Goal: Transaction & Acquisition: Book appointment/travel/reservation

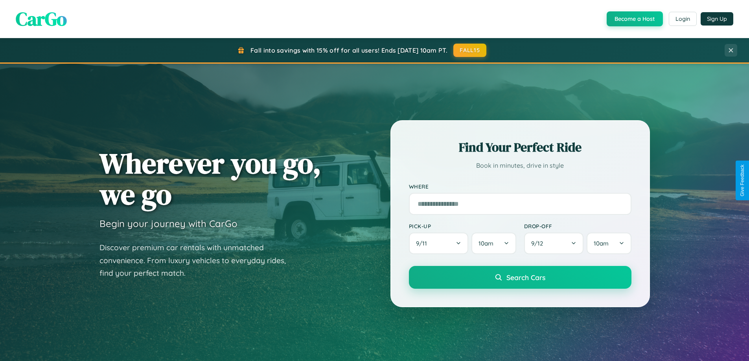
scroll to position [1512, 0]
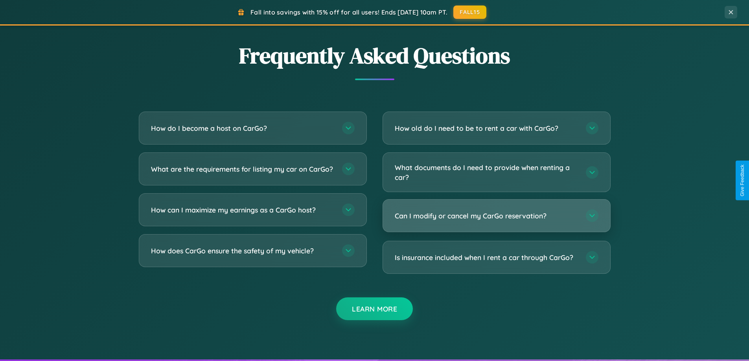
click at [496, 216] on h3 "Can I modify or cancel my CarGo reservation?" at bounding box center [486, 216] width 183 height 10
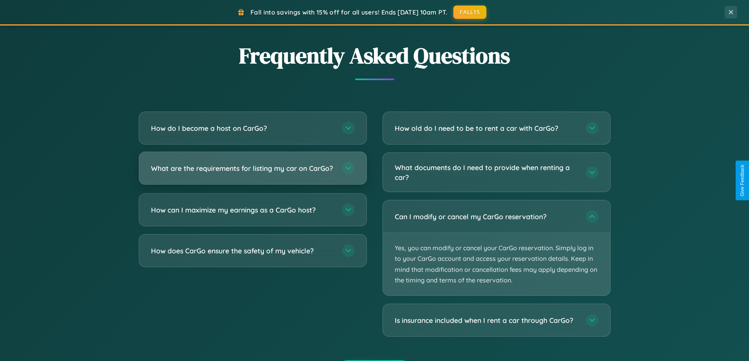
click at [252, 171] on h3 "What are the requirements for listing my car on CarGo?" at bounding box center [242, 168] width 183 height 10
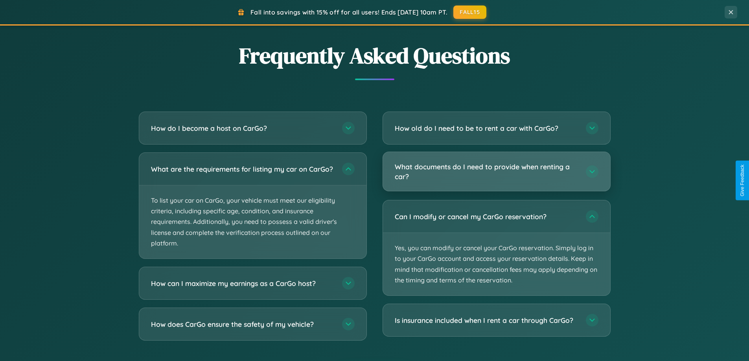
click at [496, 172] on h3 "What documents do I need to provide when renting a car?" at bounding box center [486, 171] width 183 height 19
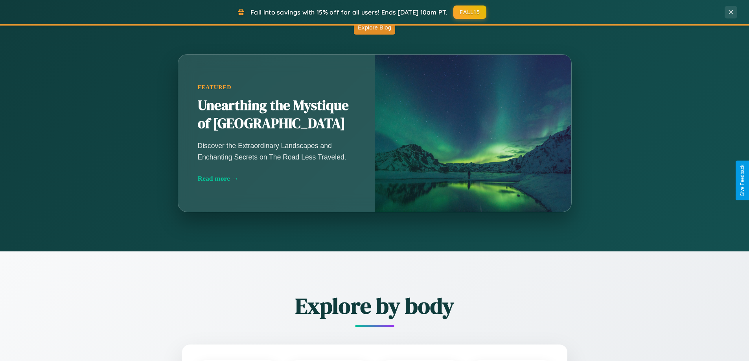
scroll to position [0, 0]
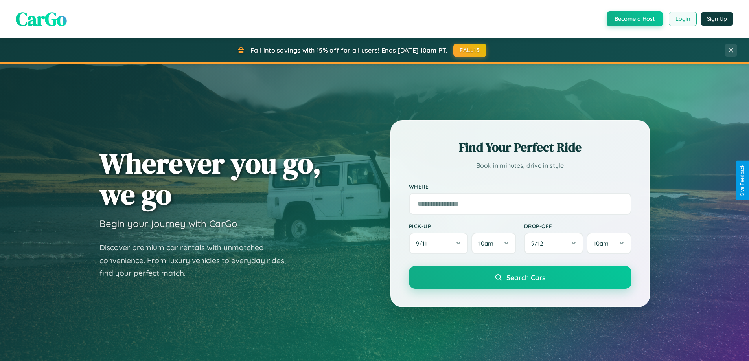
click at [682, 19] on button "Login" at bounding box center [682, 19] width 28 height 14
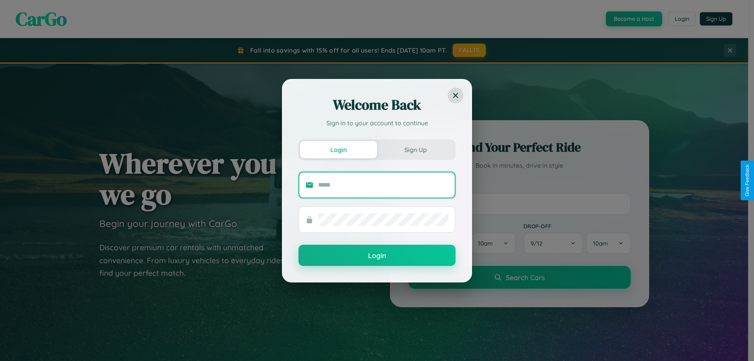
click at [384, 185] on input "text" at bounding box center [383, 185] width 130 height 13
type input "**********"
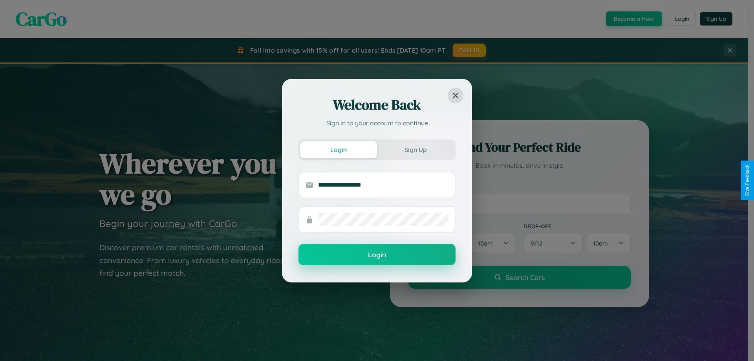
click at [377, 255] on button "Login" at bounding box center [377, 254] width 157 height 21
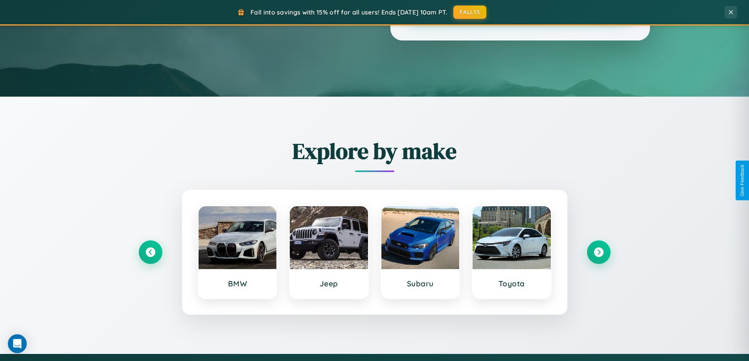
scroll to position [339, 0]
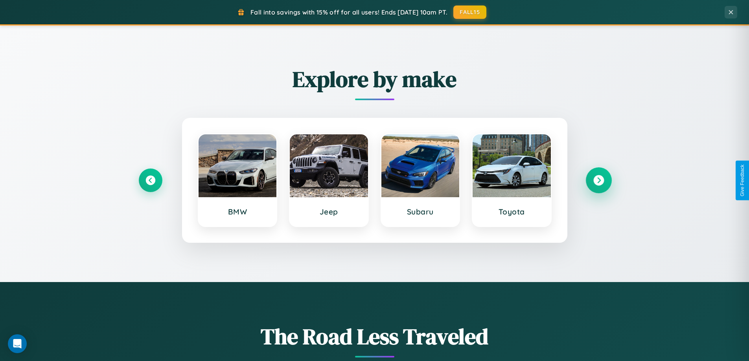
click at [598, 180] on icon at bounding box center [598, 180] width 11 height 11
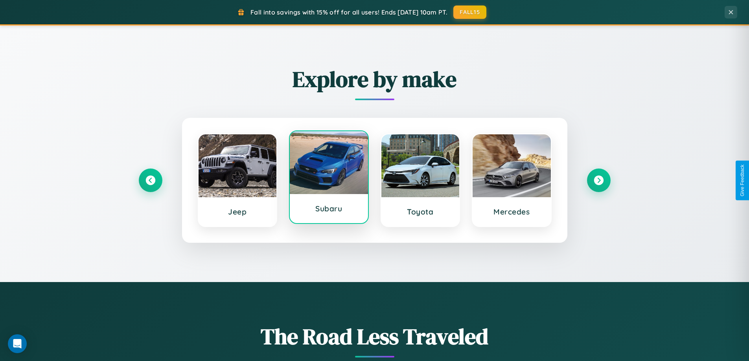
click at [329, 180] on div at bounding box center [329, 162] width 78 height 63
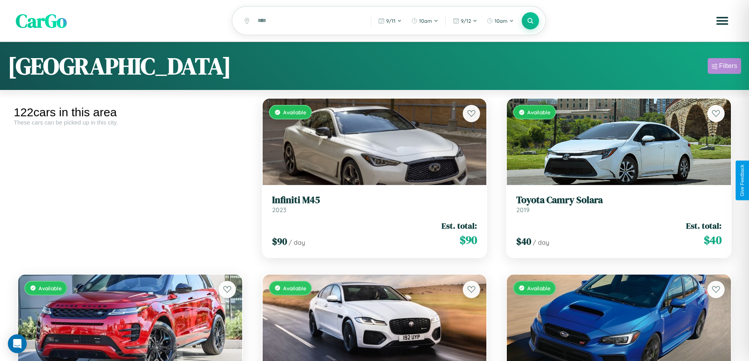
click at [724, 67] on div "Filters" at bounding box center [728, 66] width 18 height 8
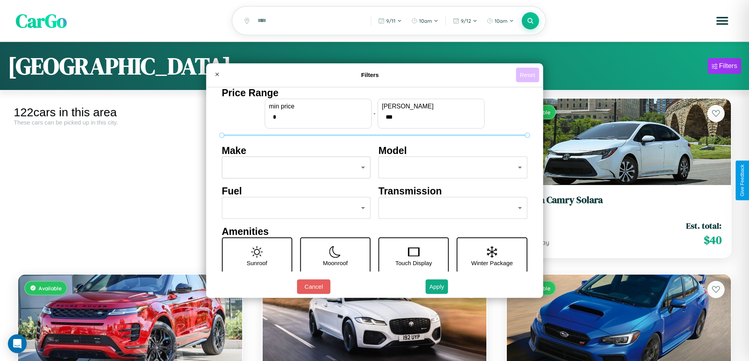
click at [528, 75] on button "Reset" at bounding box center [527, 75] width 23 height 15
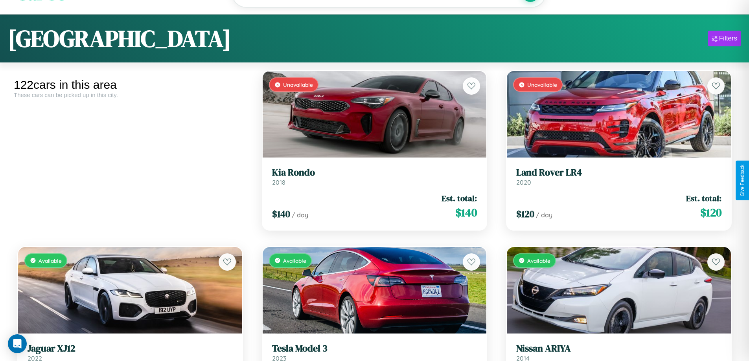
scroll to position [48, 0]
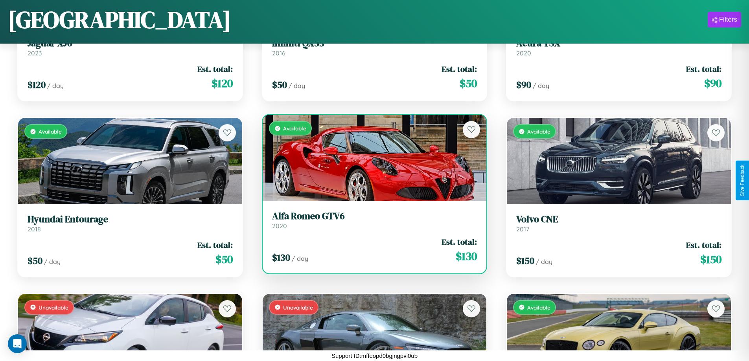
click at [371, 223] on link "Alfa Romeo GTV6 2020" at bounding box center [374, 220] width 205 height 19
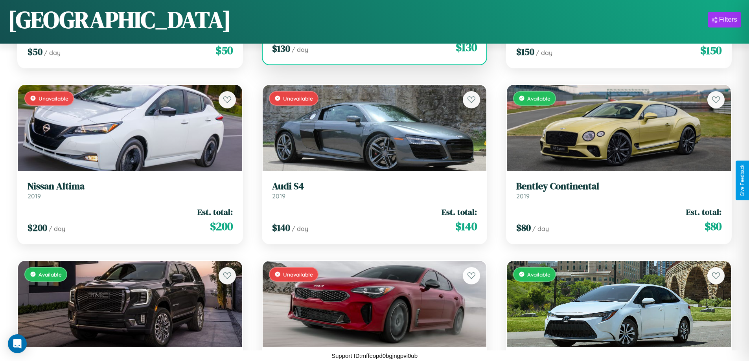
scroll to position [6269, 0]
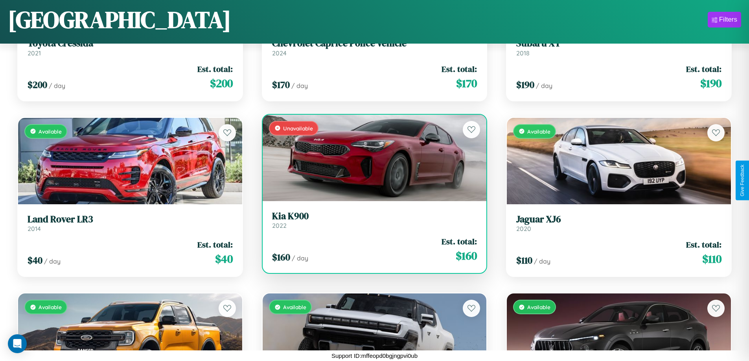
click at [371, 220] on h3 "Kia K900" at bounding box center [374, 216] width 205 height 11
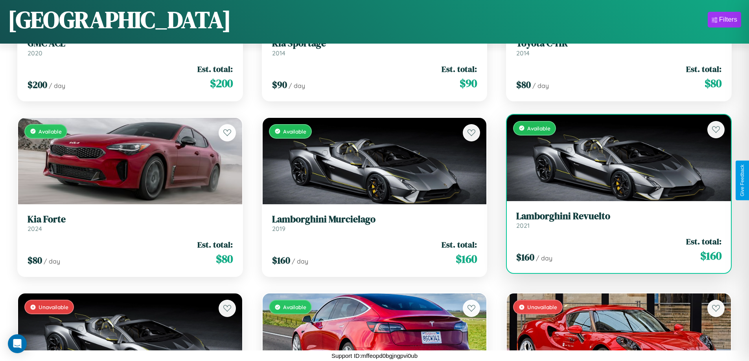
click at [613, 161] on div "Available" at bounding box center [619, 158] width 224 height 86
click at [613, 158] on div "Available" at bounding box center [619, 158] width 224 height 86
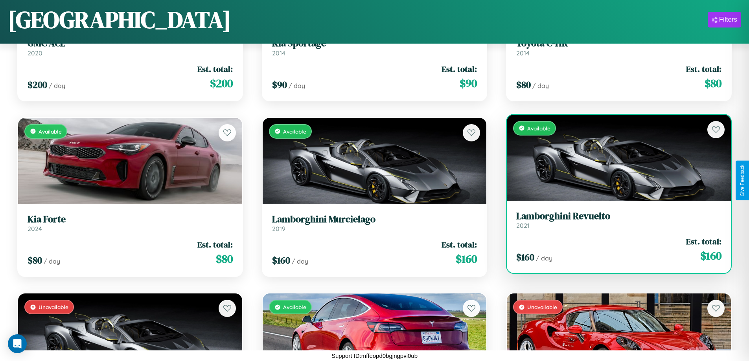
click at [613, 158] on div "Available" at bounding box center [619, 158] width 224 height 86
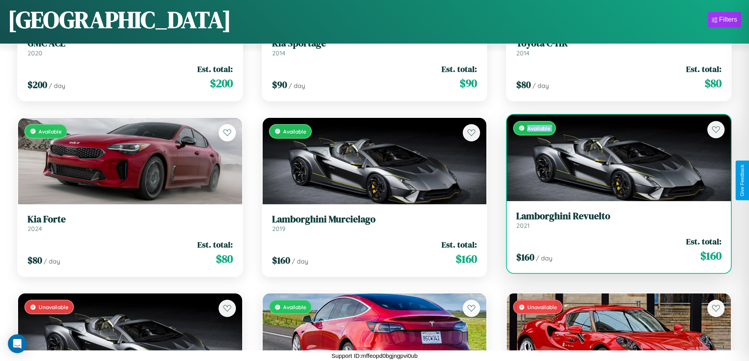
click at [613, 158] on div "Available" at bounding box center [619, 158] width 224 height 86
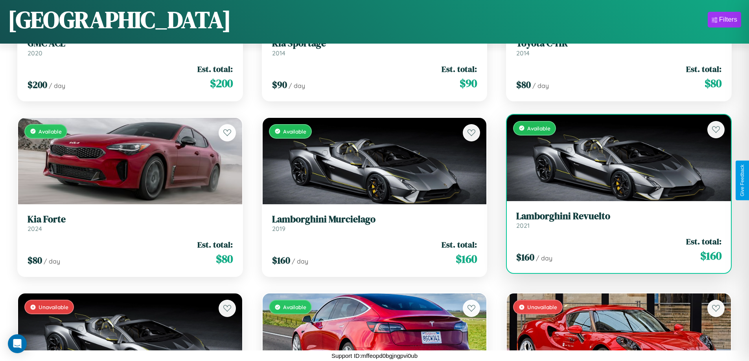
click at [613, 158] on div "Available" at bounding box center [619, 158] width 224 height 86
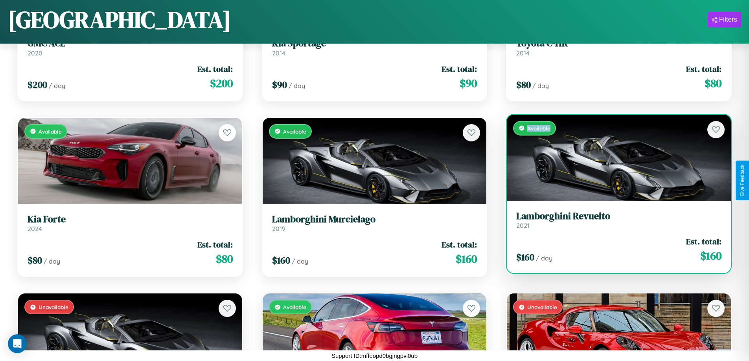
click at [613, 158] on div "Available" at bounding box center [619, 158] width 224 height 86
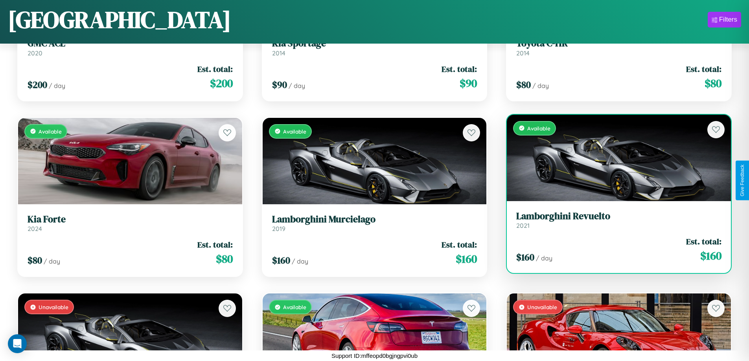
click at [613, 220] on h3 "Lamborghini Revuelto" at bounding box center [618, 216] width 205 height 11
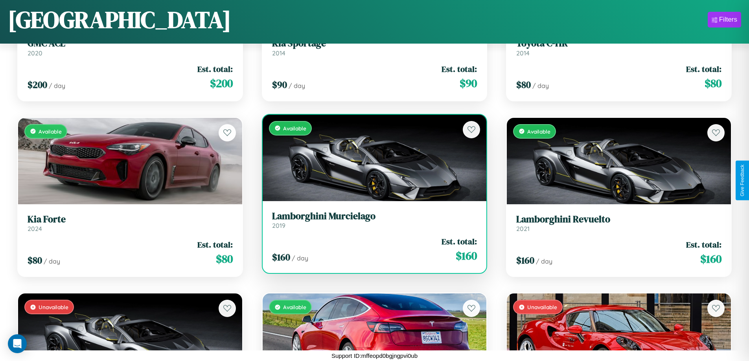
scroll to position [0, 0]
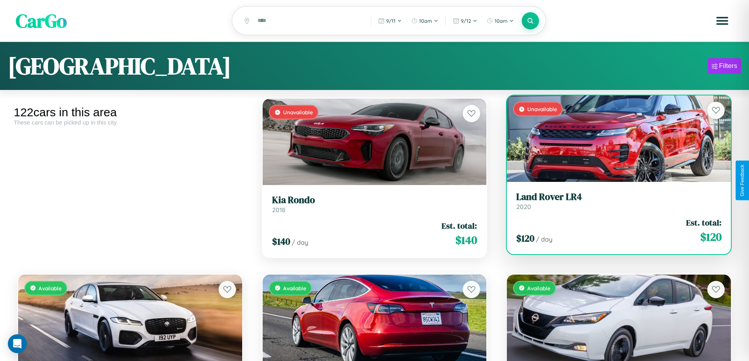
click at [613, 143] on div "Unavailable" at bounding box center [619, 138] width 224 height 86
click at [613, 140] on div "Unavailable" at bounding box center [619, 138] width 224 height 86
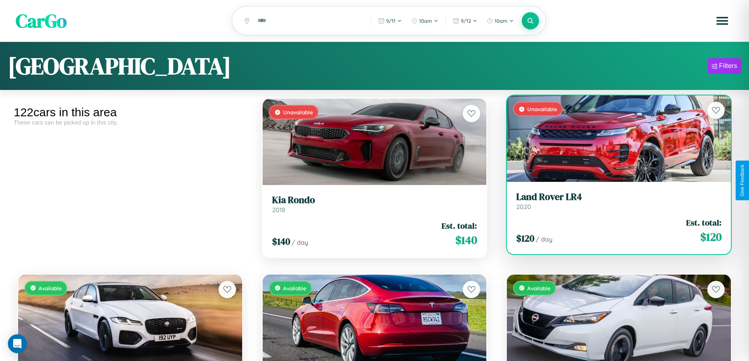
click at [613, 140] on div "Unavailable" at bounding box center [619, 138] width 224 height 86
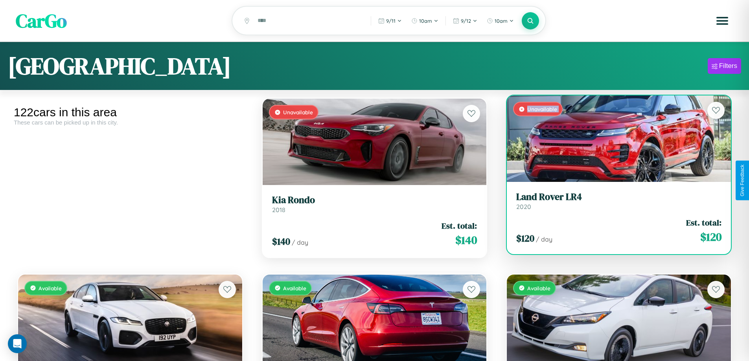
click at [613, 140] on div "Unavailable" at bounding box center [619, 138] width 224 height 86
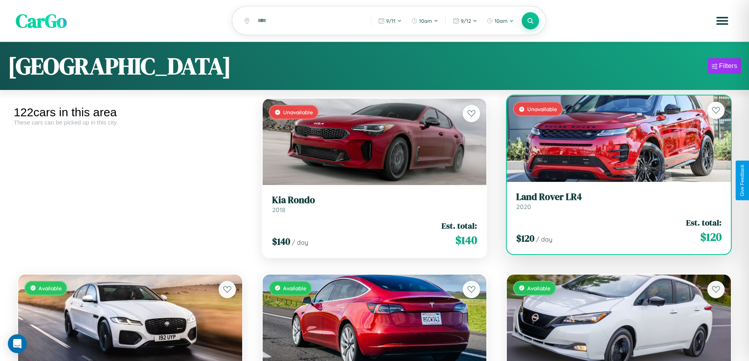
click at [613, 140] on div "Unavailable" at bounding box center [619, 138] width 224 height 86
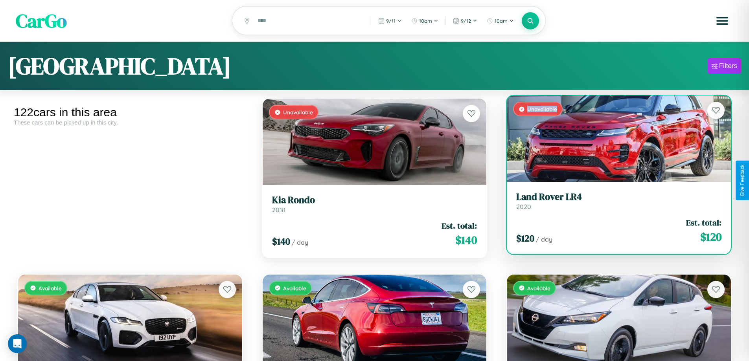
click at [613, 140] on div "Unavailable" at bounding box center [619, 138] width 224 height 86
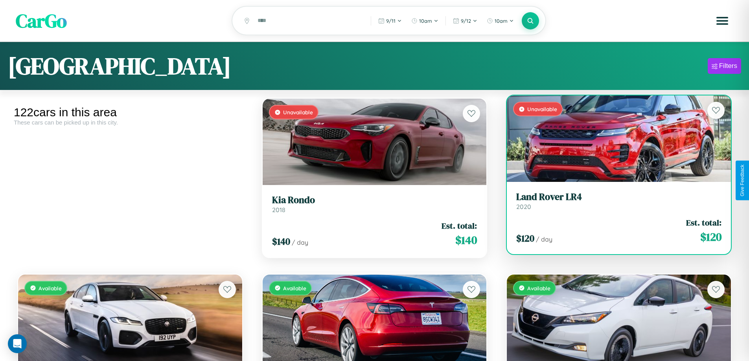
click at [613, 202] on h3 "Land Rover LR4" at bounding box center [618, 196] width 205 height 11
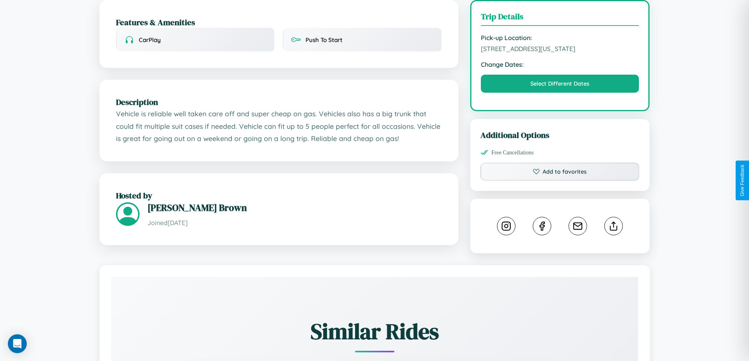
scroll to position [212, 0]
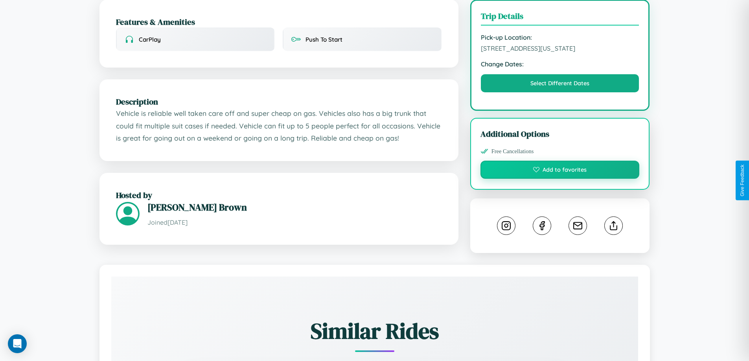
click at [560, 179] on button "Add to favorites" at bounding box center [559, 170] width 159 height 18
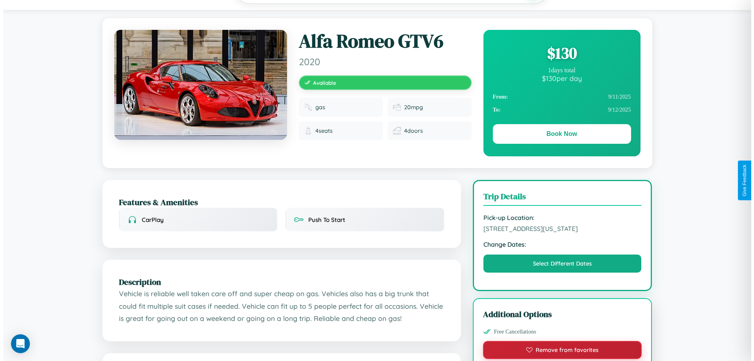
scroll to position [0, 0]
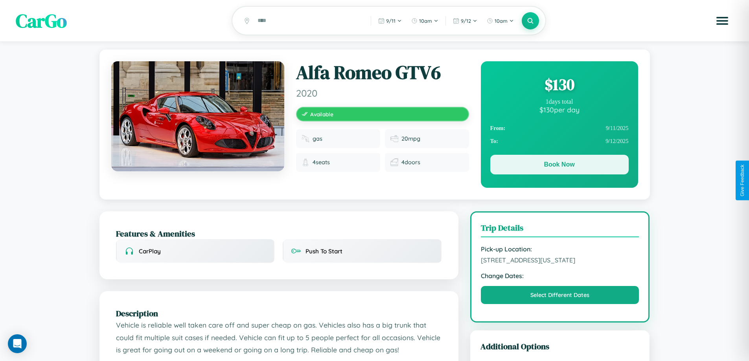
click at [559, 166] on button "Book Now" at bounding box center [559, 165] width 138 height 20
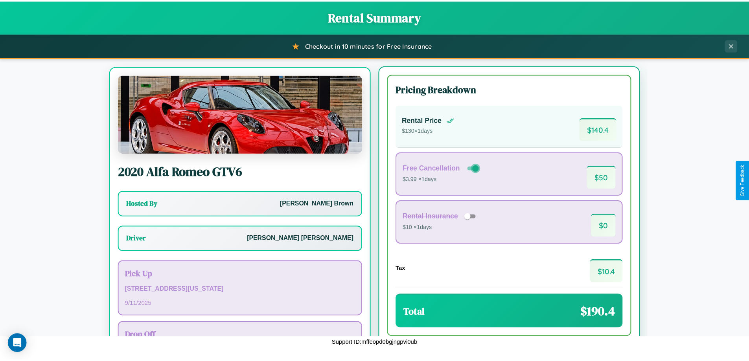
scroll to position [37, 0]
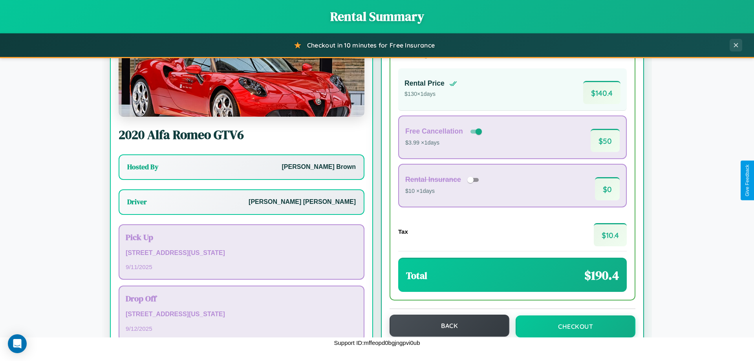
click at [446, 326] on button "Back" at bounding box center [450, 326] width 120 height 22
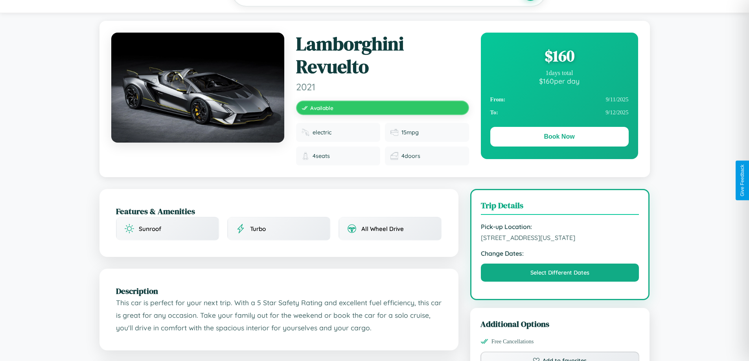
scroll to position [452, 0]
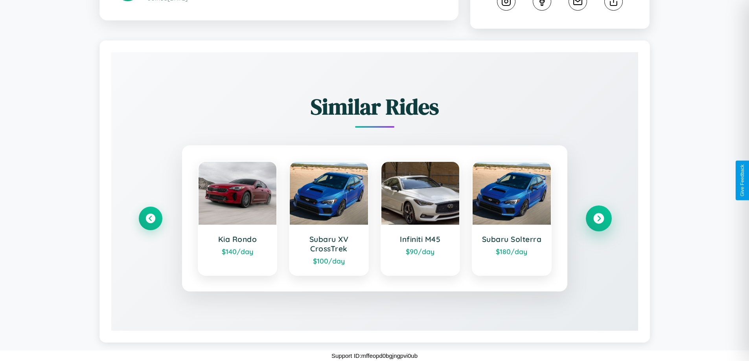
click at [598, 218] on icon at bounding box center [598, 218] width 11 height 11
